Goal: Task Accomplishment & Management: Manage account settings

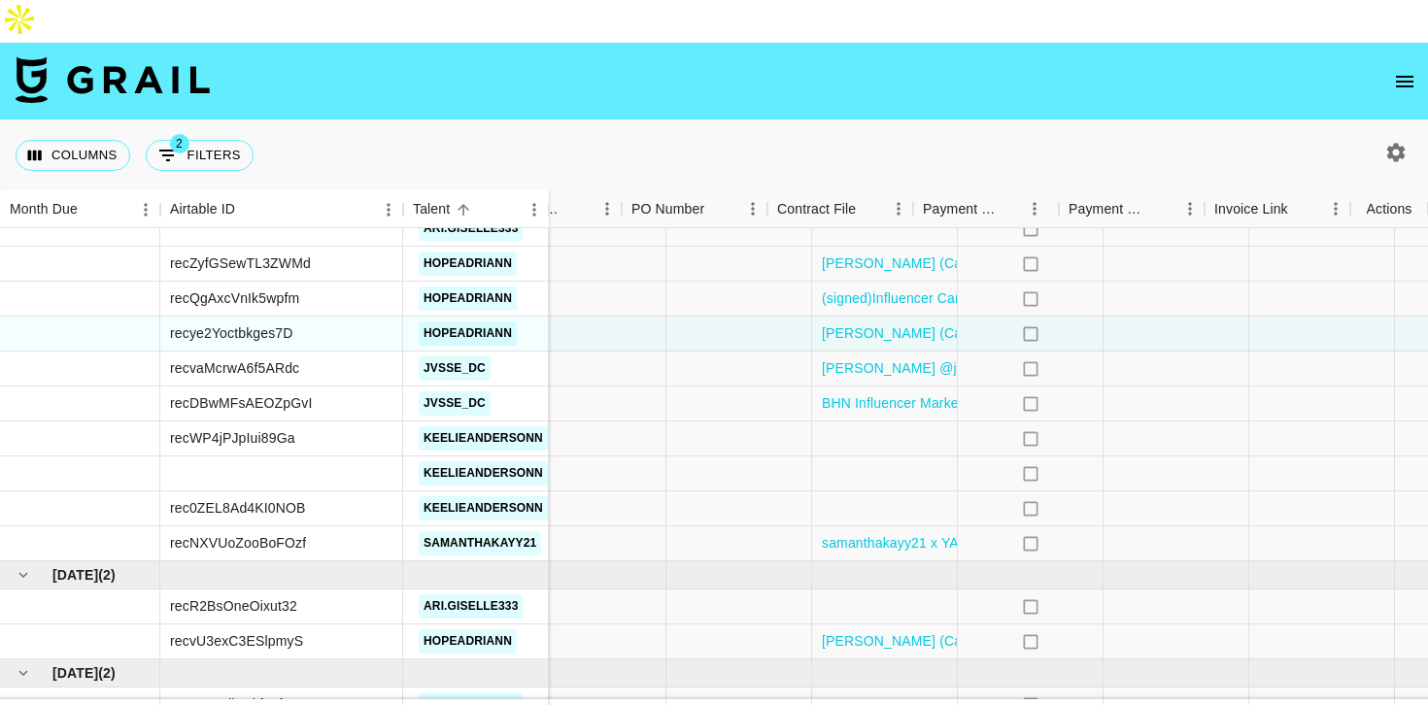
scroll to position [2221, 1312]
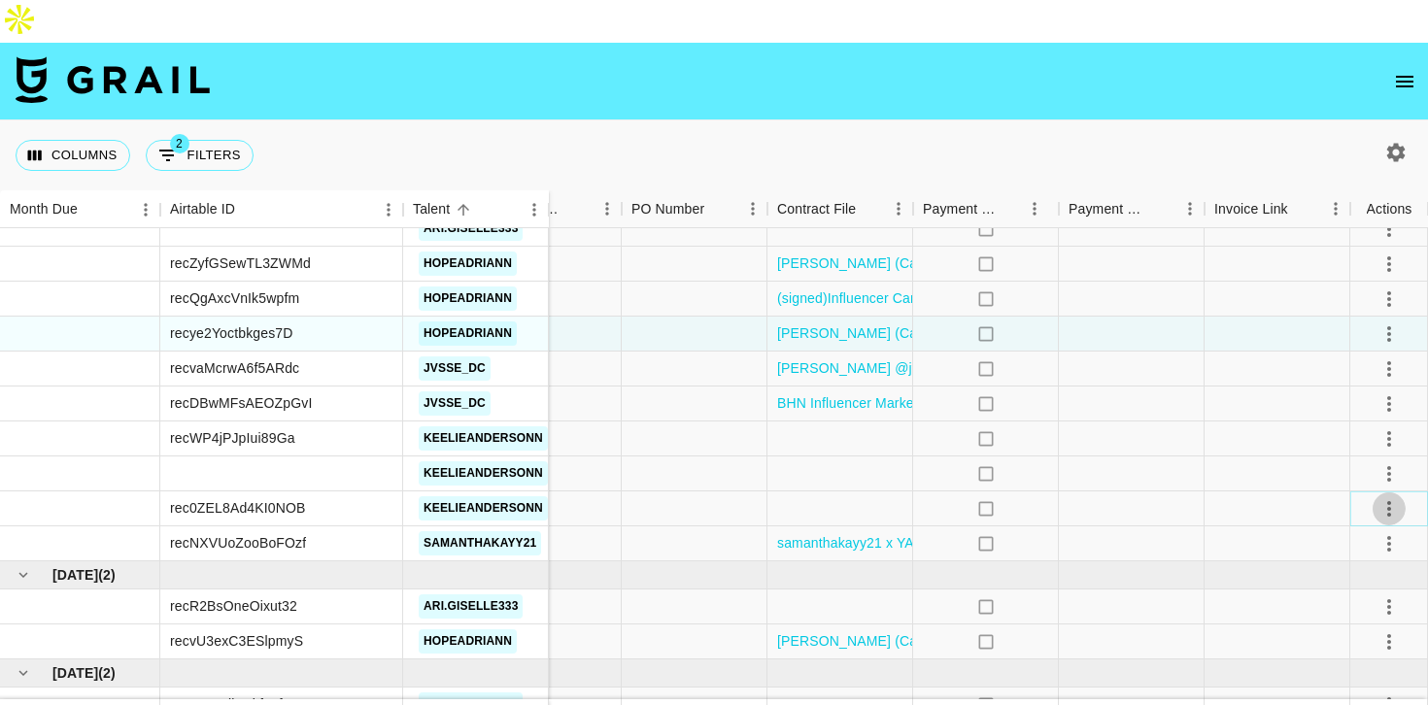
click at [1379, 497] on icon "select merge strategy" at bounding box center [1389, 508] width 23 height 23
click at [1348, 546] on li "Decline" at bounding box center [1365, 543] width 126 height 35
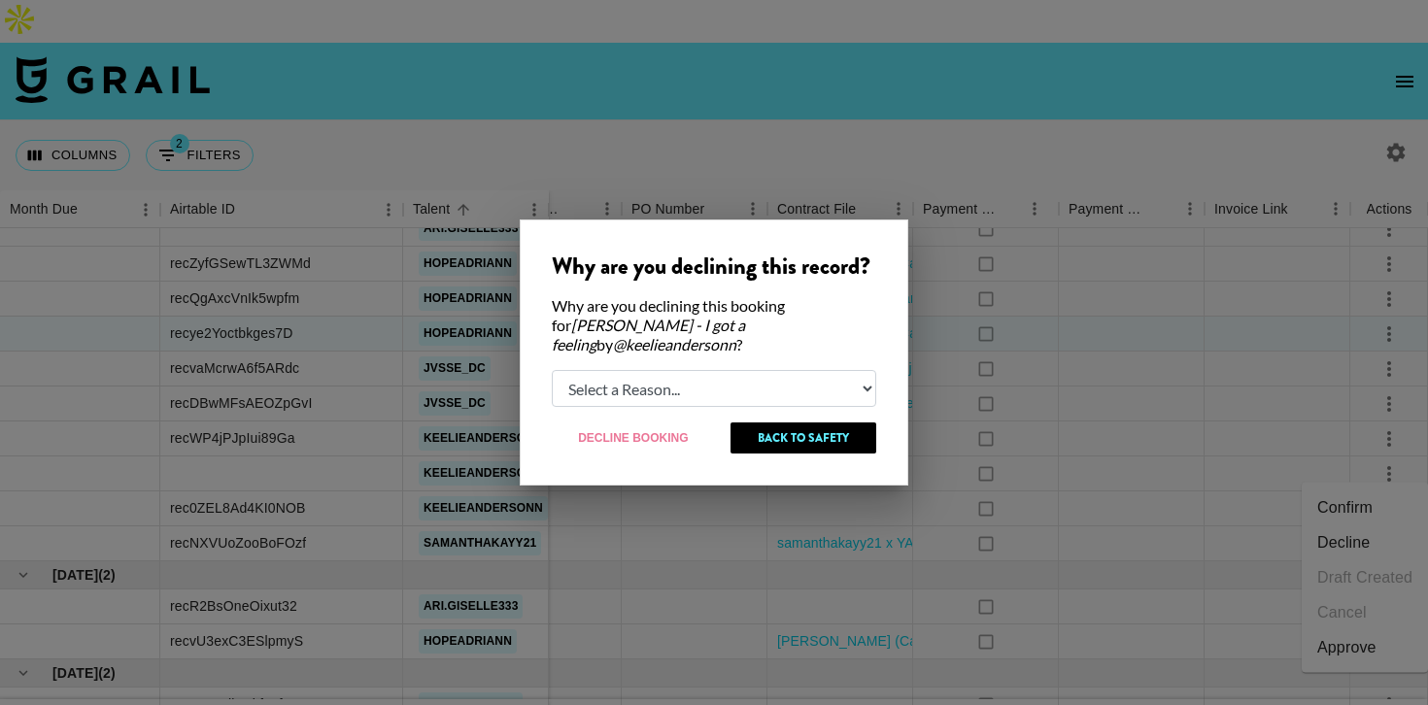
click at [834, 387] on select "Select a Reason... Relogging this deal due to a data issue The [PERSON_NAME] ca…" at bounding box center [714, 388] width 324 height 37
select select "booker_cancel"
click at [552, 370] on select "Select a Reason... Relogging this deal due to a data issue The [PERSON_NAME] ca…" at bounding box center [714, 388] width 324 height 37
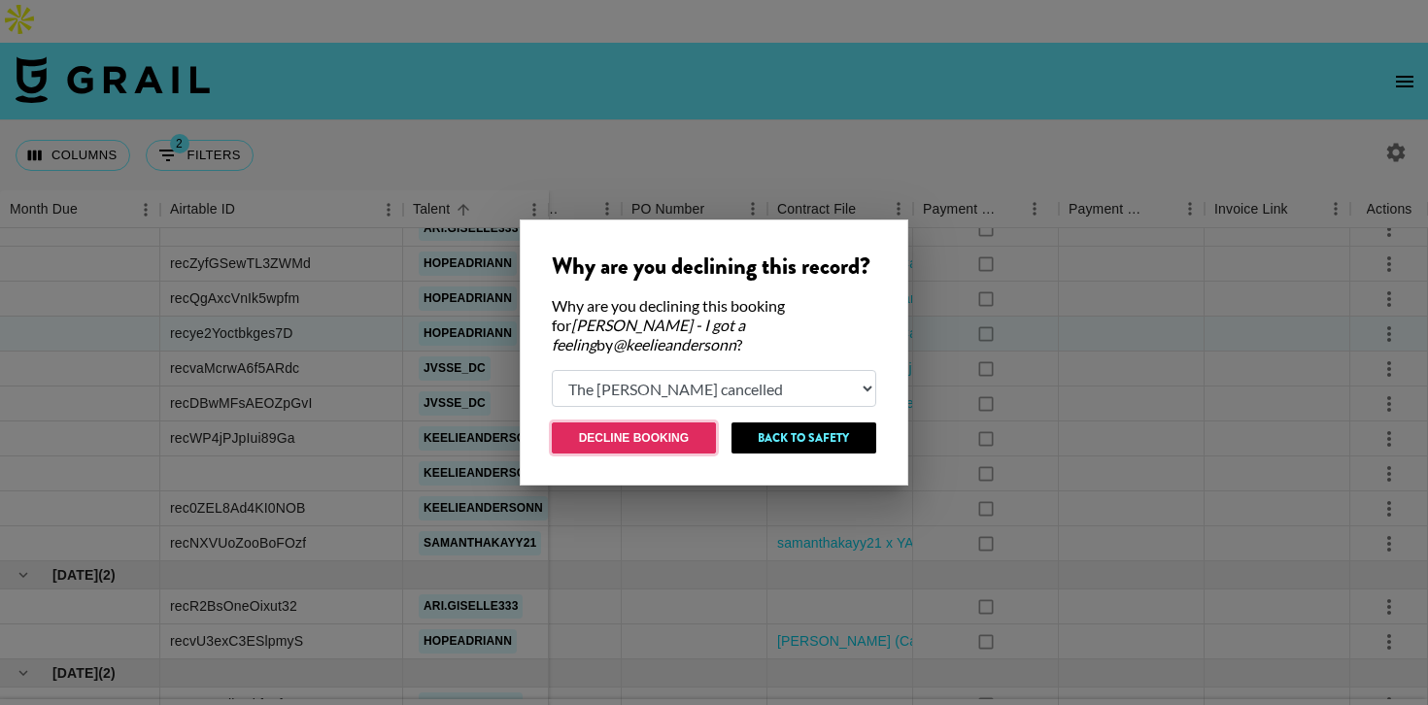
click at [649, 434] on button "Decline Booking" at bounding box center [634, 438] width 164 height 31
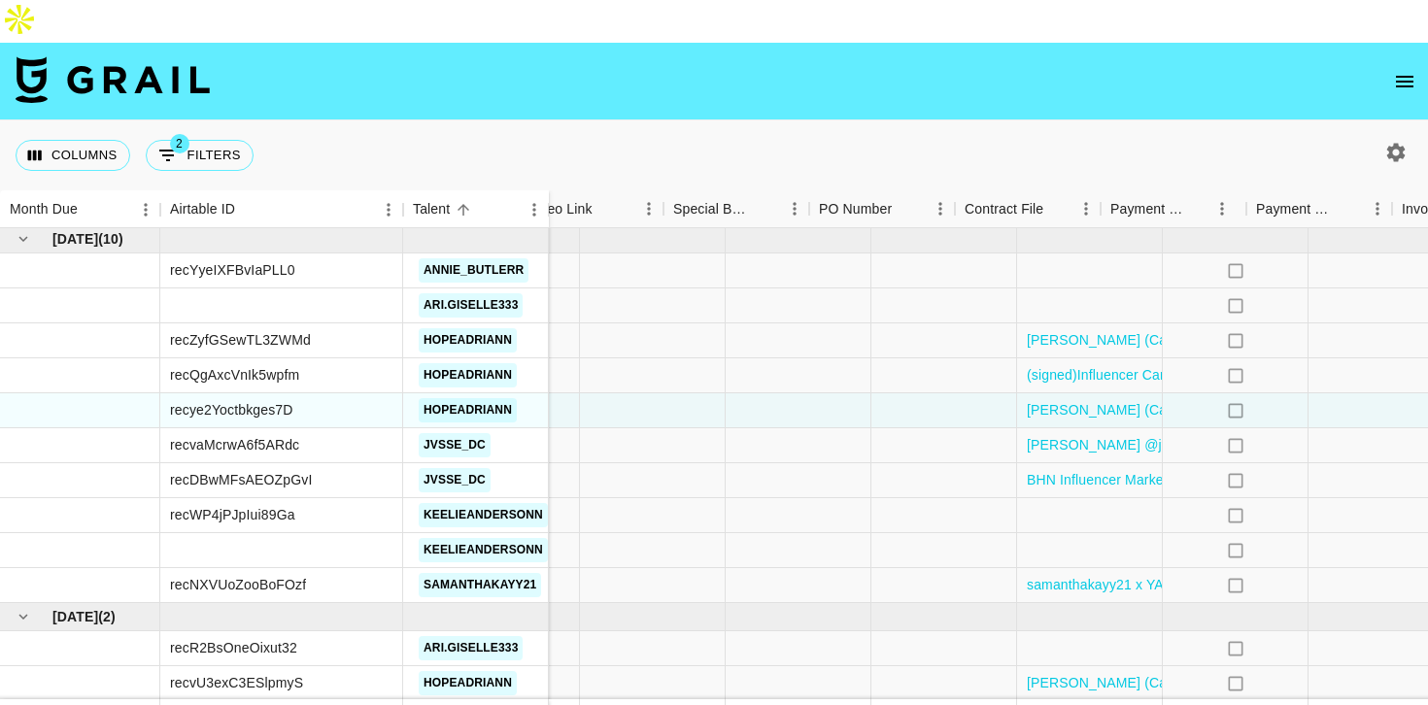
scroll to position [2144, 1312]
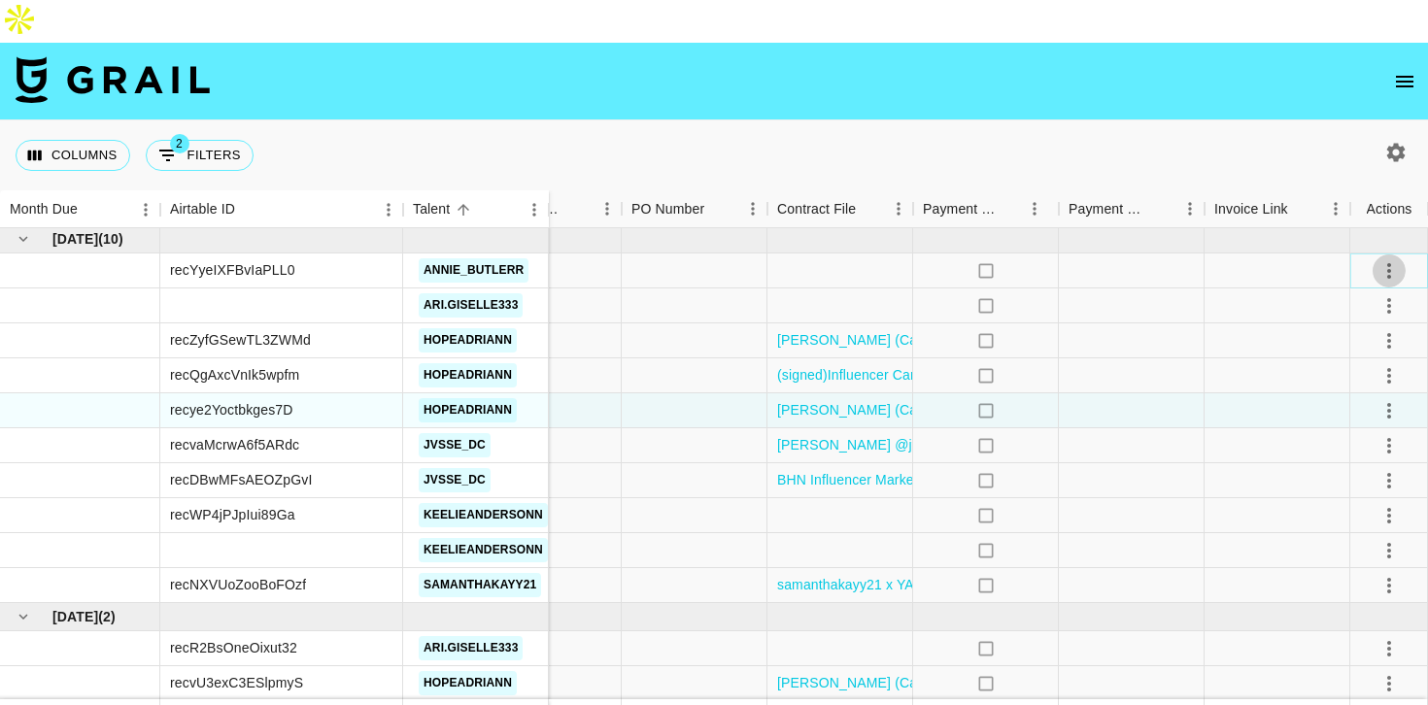
click at [1385, 259] on icon "select merge strategy" at bounding box center [1389, 270] width 23 height 23
click at [1345, 269] on li "Confirm" at bounding box center [1365, 270] width 126 height 35
click at [1212, 289] on div at bounding box center [1278, 306] width 146 height 35
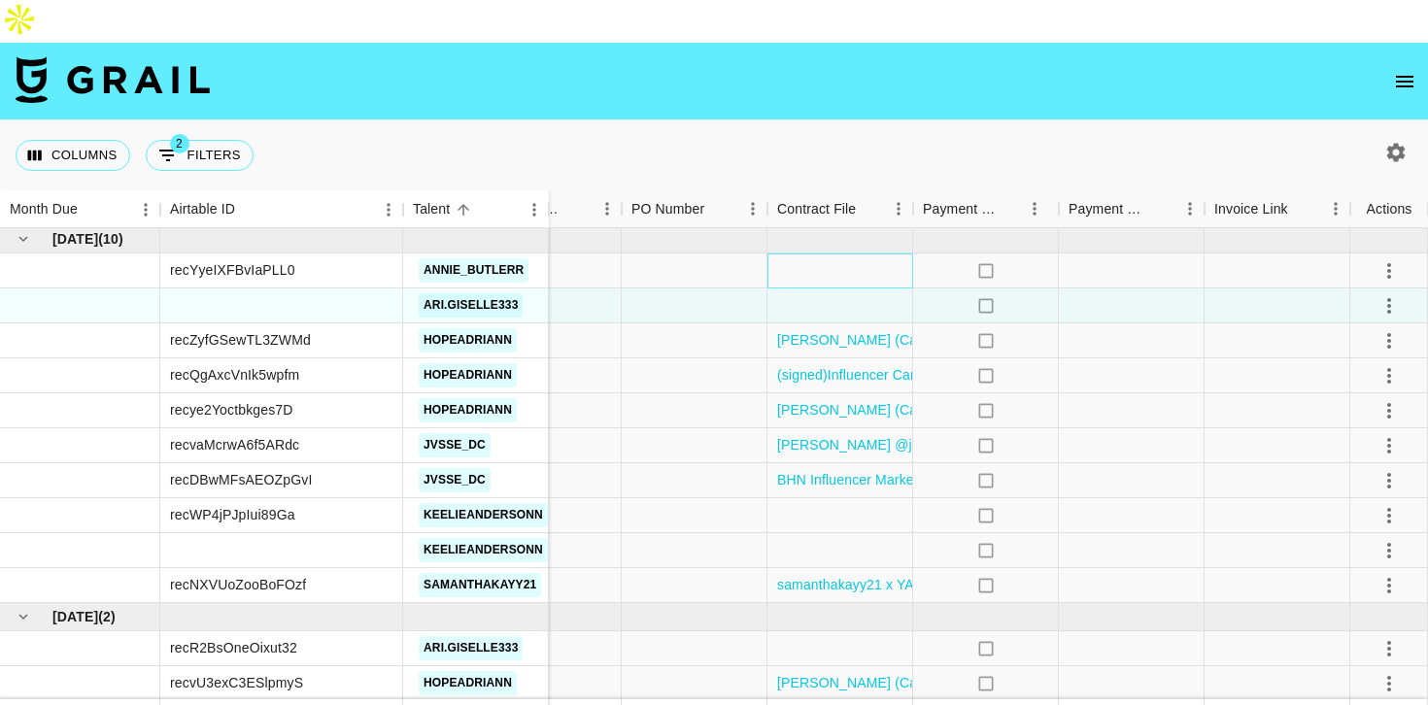
click at [869, 254] on div at bounding box center [840, 271] width 146 height 35
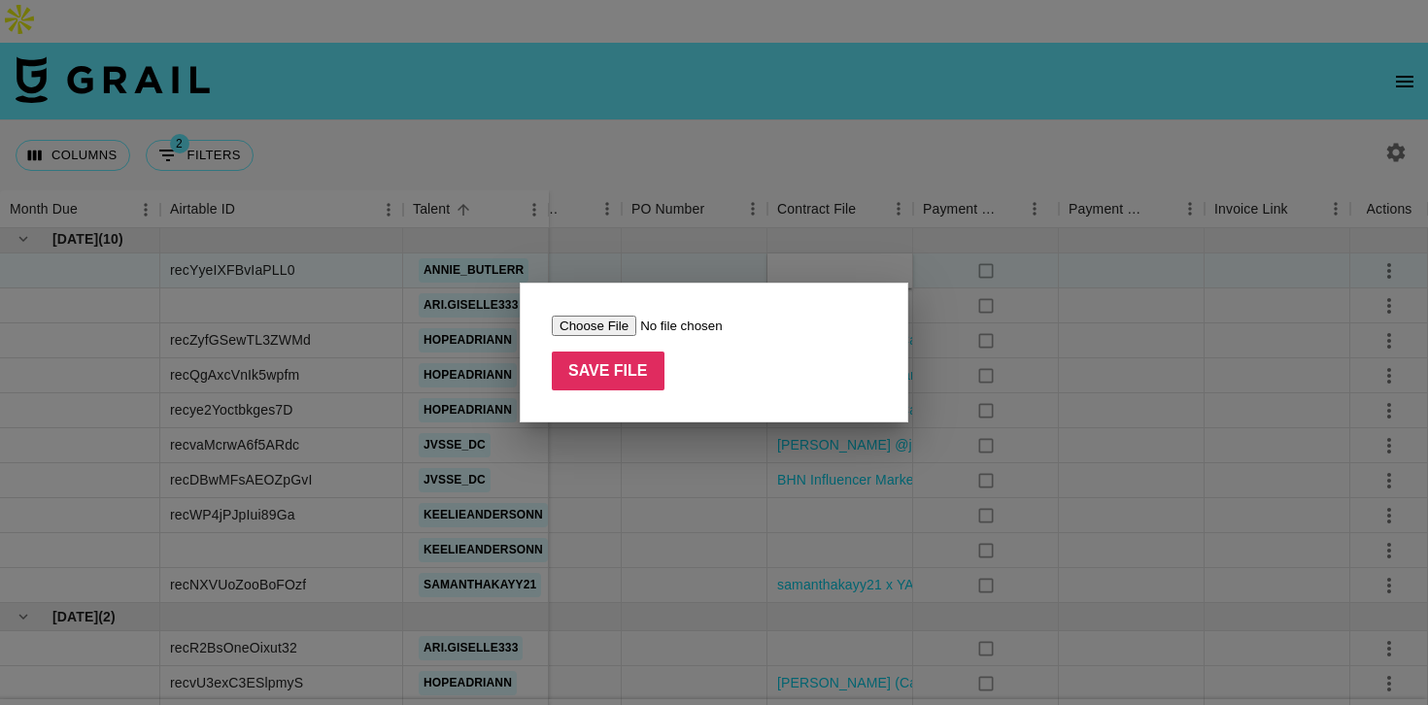
click at [618, 324] on input "file" at bounding box center [675, 326] width 246 height 20
type input "C:\fakepath\September Supplement x Duo Campaign_ Wellbel Influencer Contract (2…"
click at [597, 376] on input "Save File" at bounding box center [608, 371] width 113 height 39
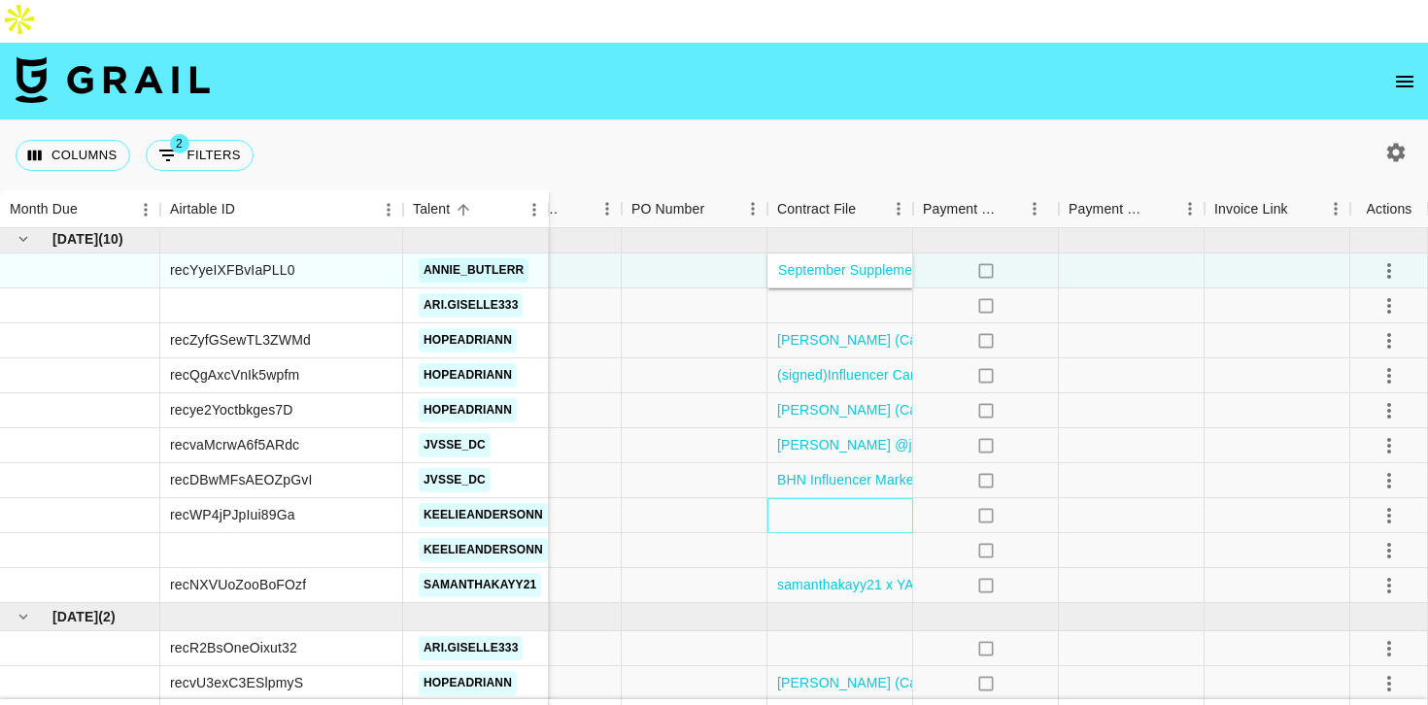
click at [807, 498] on div at bounding box center [840, 515] width 146 height 35
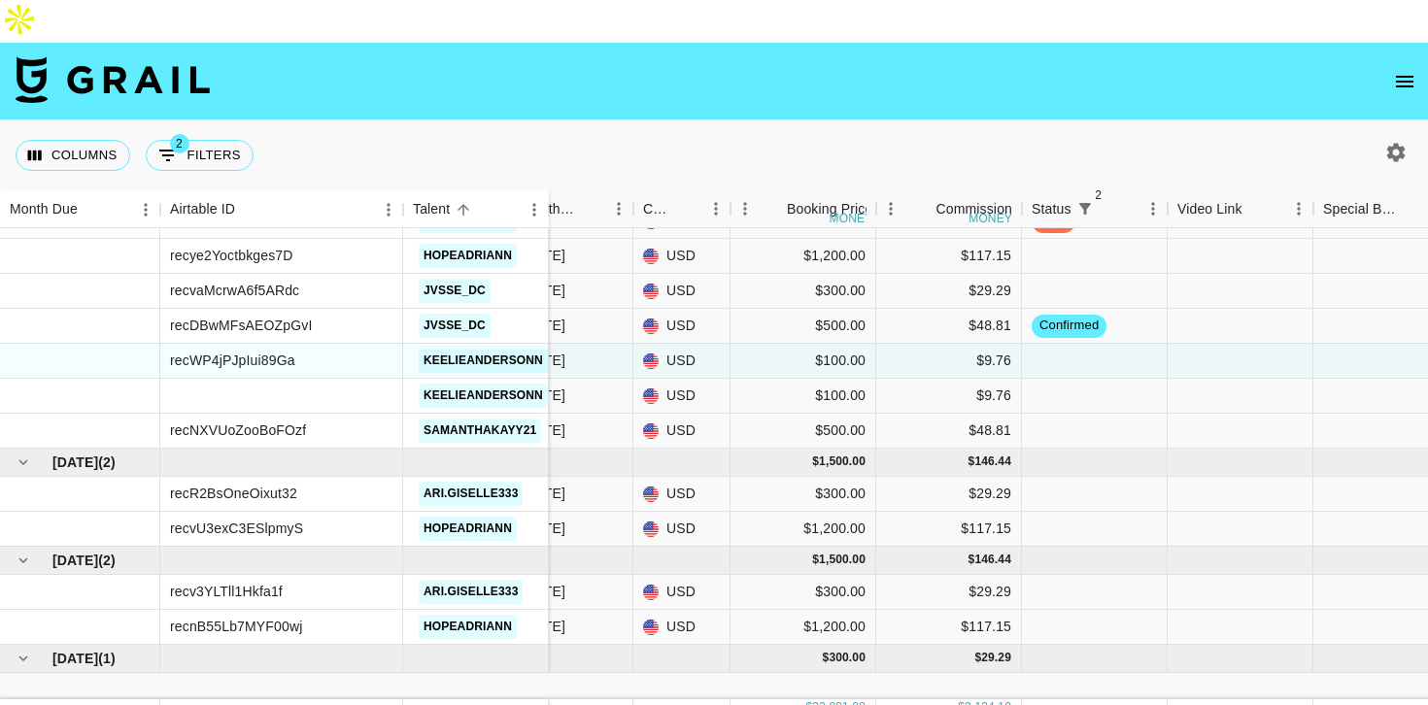
scroll to position [2307, 474]
